Goal: Task Accomplishment & Management: Use online tool/utility

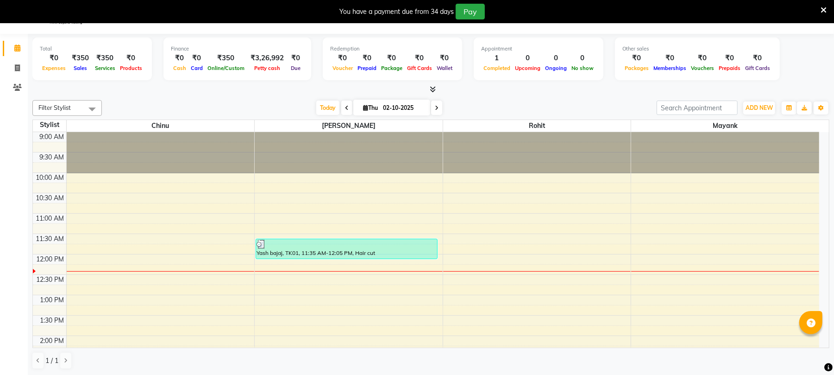
scroll to position [23, 0]
click at [17, 65] on icon at bounding box center [17, 67] width 5 height 7
select select "service"
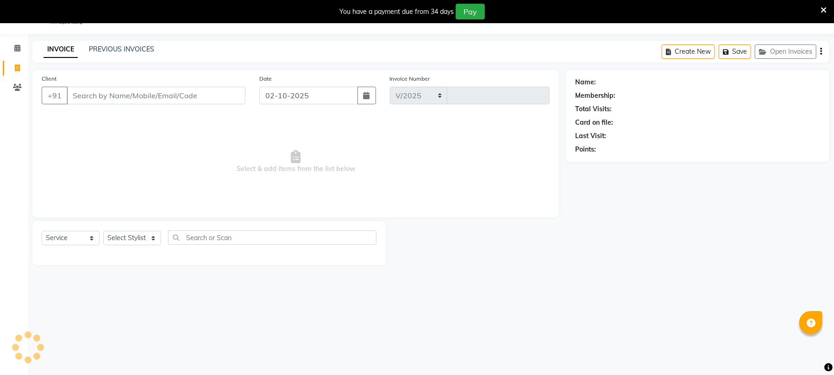
select select "32"
type input "2601"
click at [136, 95] on input "Client" at bounding box center [156, 96] width 179 height 18
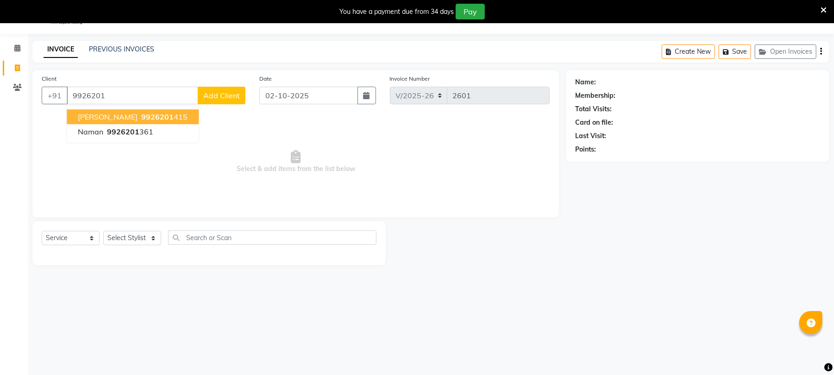
click at [106, 123] on button "[PERSON_NAME] 9926201 415" at bounding box center [133, 116] width 132 height 15
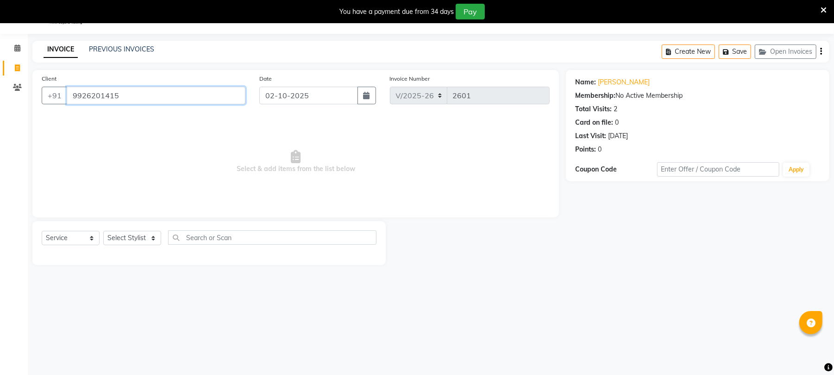
click at [133, 95] on input "9926201415" at bounding box center [156, 96] width 179 height 18
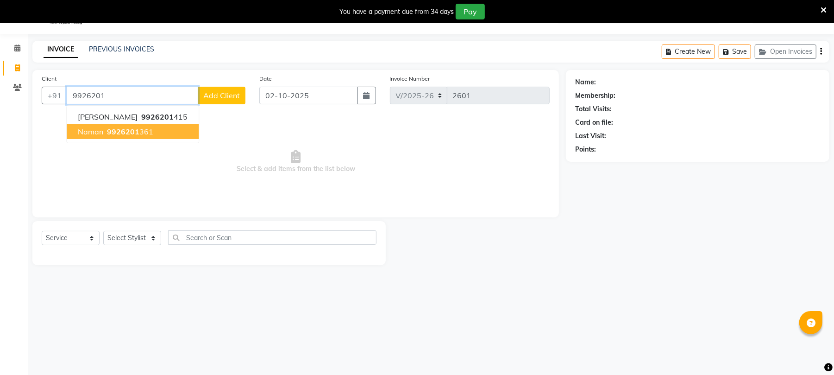
click at [128, 130] on span "9926201" at bounding box center [123, 131] width 32 height 9
type input "9926201361"
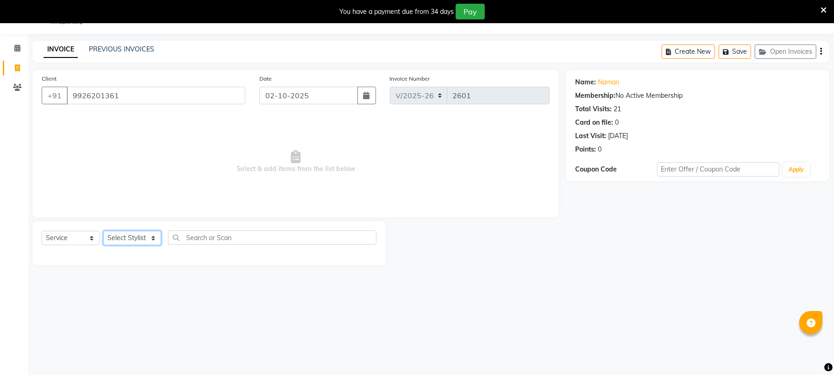
click at [130, 236] on select "Select Stylist Chinu [PERSON_NAME] Reception Rohit" at bounding box center [132, 238] width 58 height 14
select select "43283"
click at [103, 231] on select "Select Stylist Chinu [PERSON_NAME] Reception Rohit" at bounding box center [132, 238] width 58 height 14
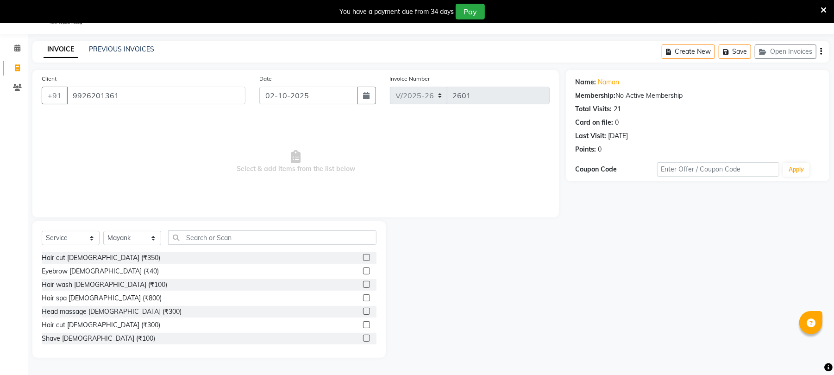
click at [363, 335] on label at bounding box center [366, 337] width 7 height 7
click at [363, 335] on input "checkbox" at bounding box center [366, 338] width 6 height 6
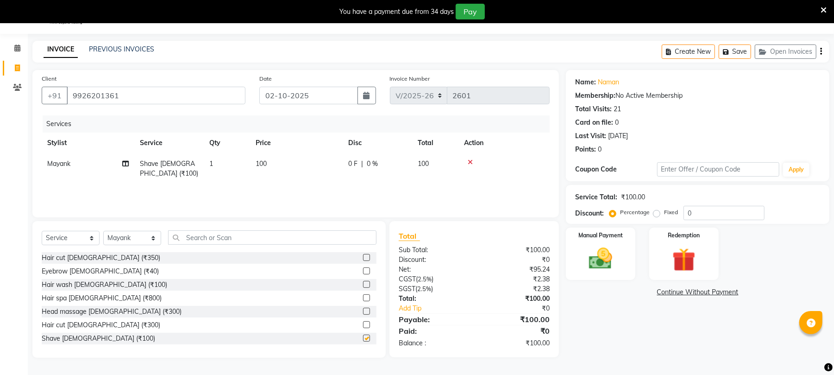
checkbox input "false"
click at [585, 274] on div "Manual Payment" at bounding box center [601, 253] width 72 height 54
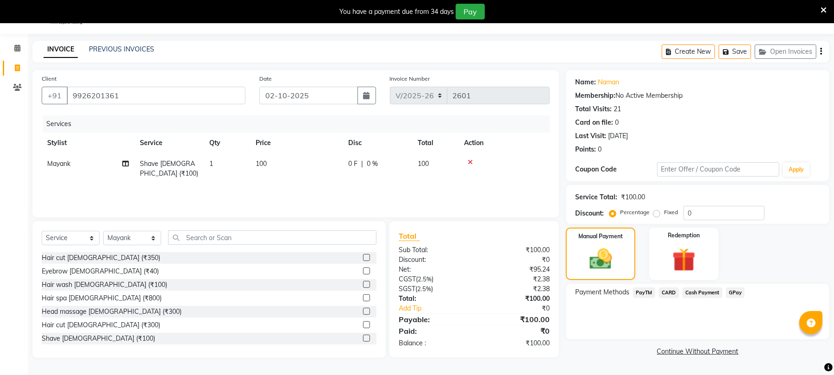
click at [647, 291] on span "PayTM" at bounding box center [644, 292] width 22 height 11
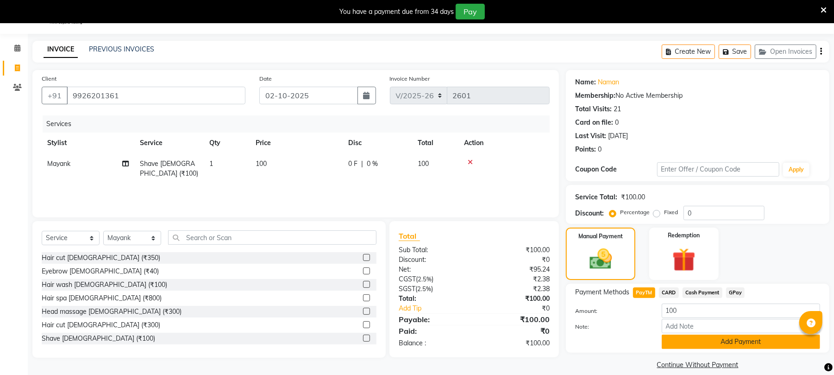
click at [701, 345] on button "Add Payment" at bounding box center [741, 341] width 158 height 14
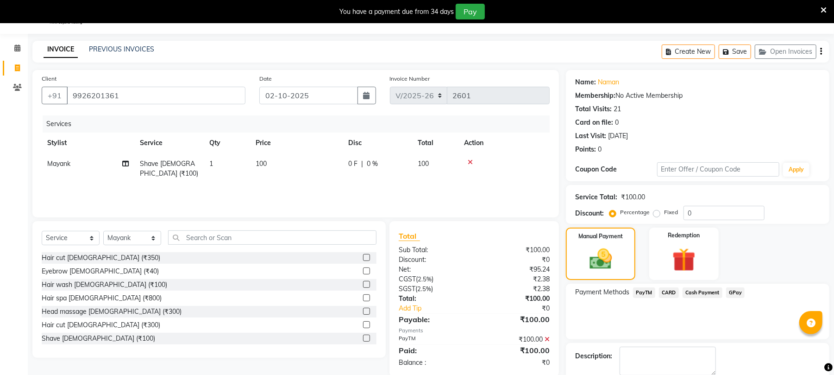
scroll to position [73, 0]
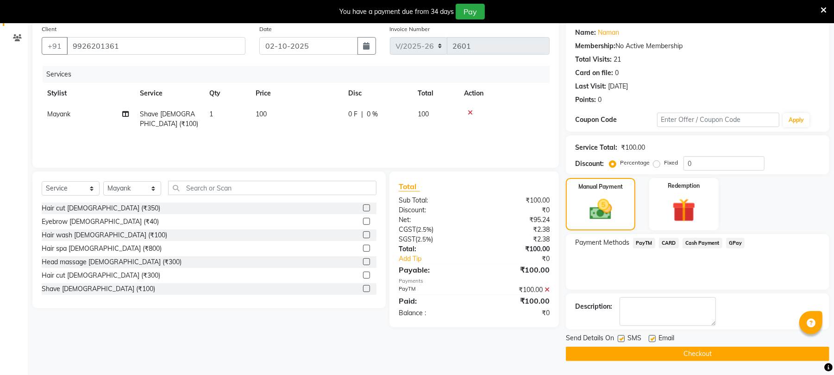
click at [699, 350] on button "Checkout" at bounding box center [698, 353] width 264 height 14
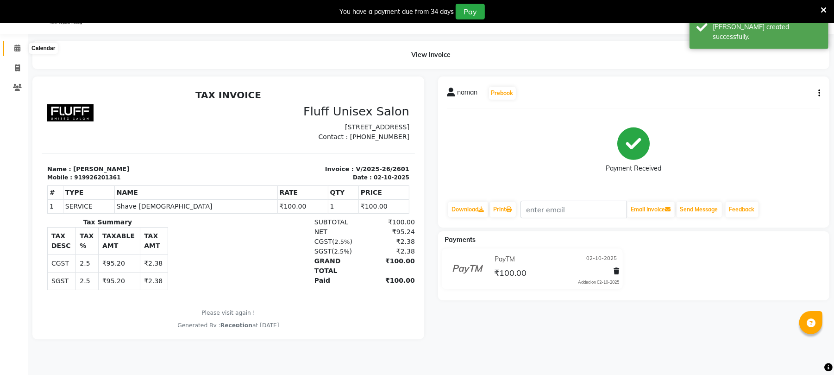
click at [14, 50] on icon at bounding box center [17, 47] width 6 height 7
